Goal: Navigation & Orientation: Find specific page/section

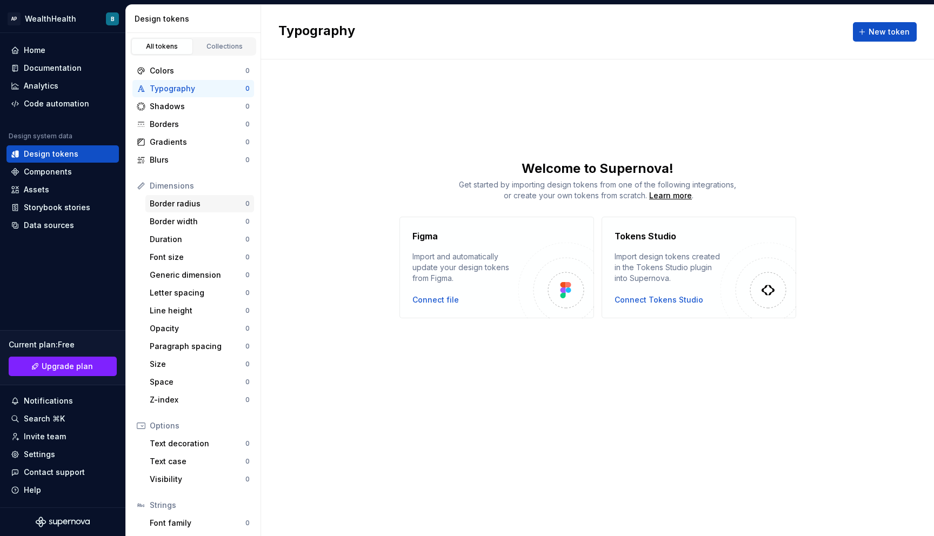
click at [189, 203] on div "Border radius" at bounding box center [198, 203] width 96 height 11
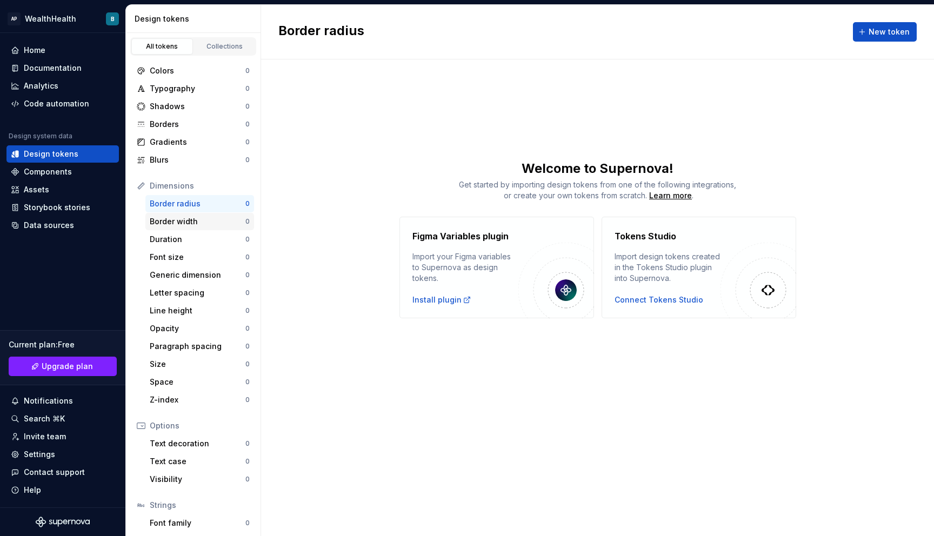
click at [177, 221] on div "Border width" at bounding box center [198, 221] width 96 height 11
click at [176, 125] on div "Borders" at bounding box center [198, 124] width 96 height 11
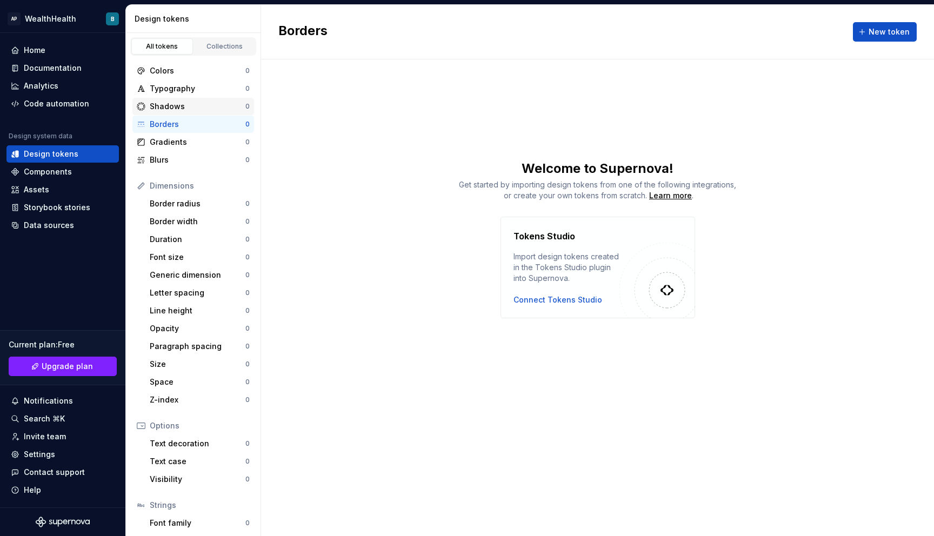
click at [177, 107] on div "Shadows" at bounding box center [198, 106] width 96 height 11
